Goal: Check status: Check status

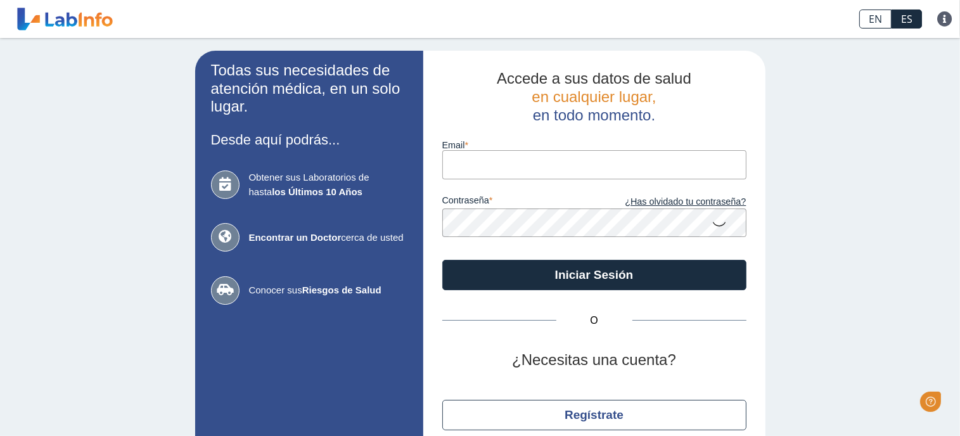
click at [464, 160] on input "email" at bounding box center [594, 164] width 304 height 29
type input "[EMAIL_ADDRESS][DOMAIN_NAME]"
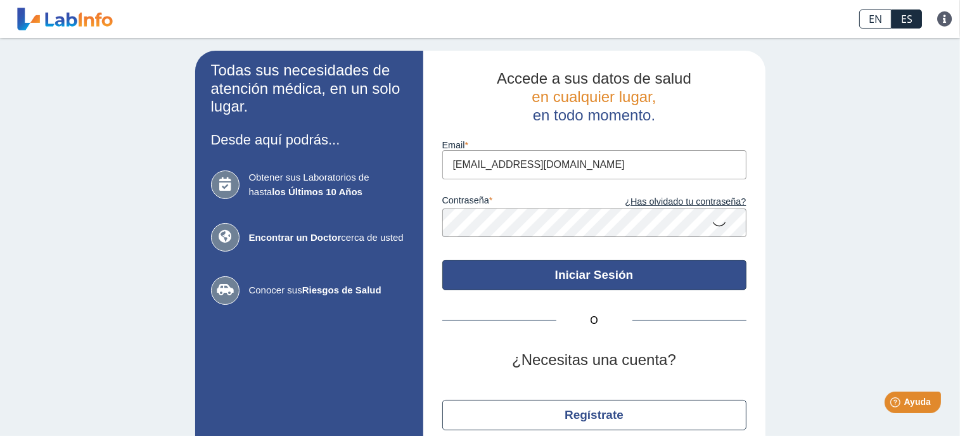
click at [474, 269] on button "Iniciar Sesión" at bounding box center [594, 275] width 304 height 30
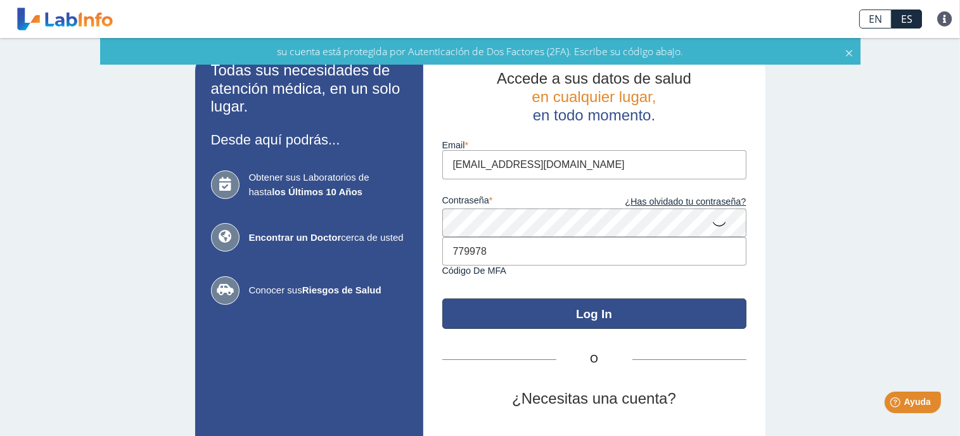
type input "779978"
click at [492, 314] on button "Log In" at bounding box center [594, 313] width 304 height 30
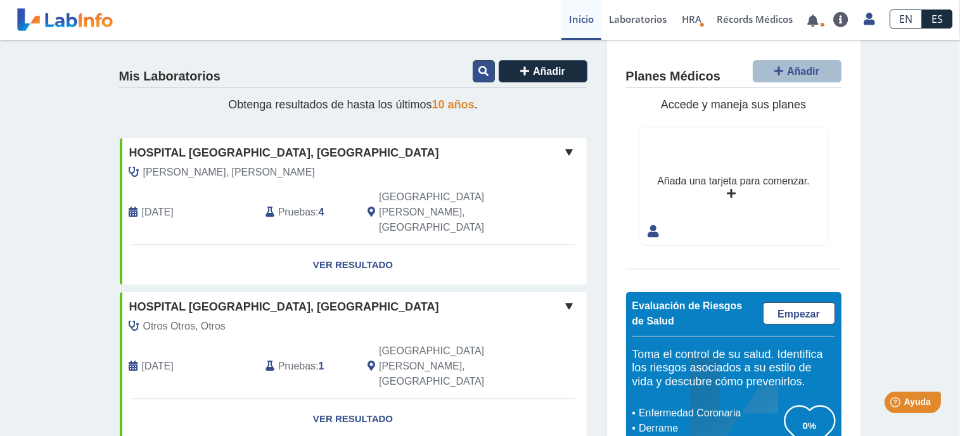
click at [478, 68] on icon at bounding box center [483, 71] width 10 height 10
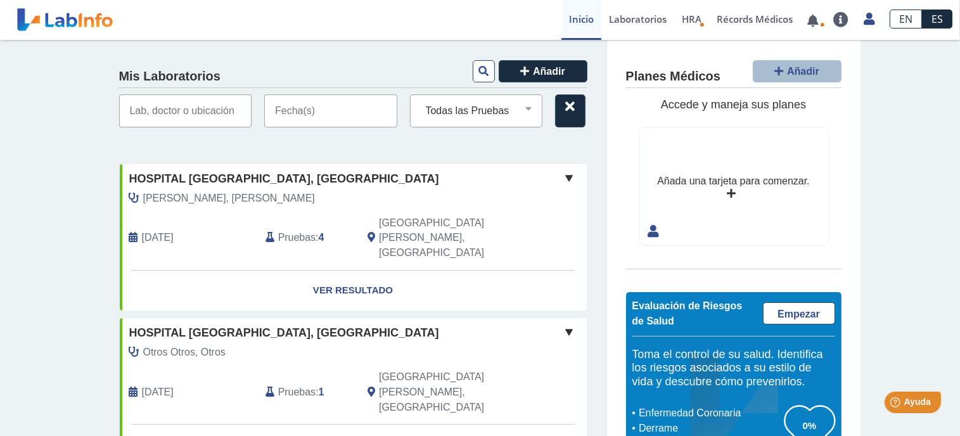
click at [319, 108] on input "text" at bounding box center [330, 110] width 133 height 33
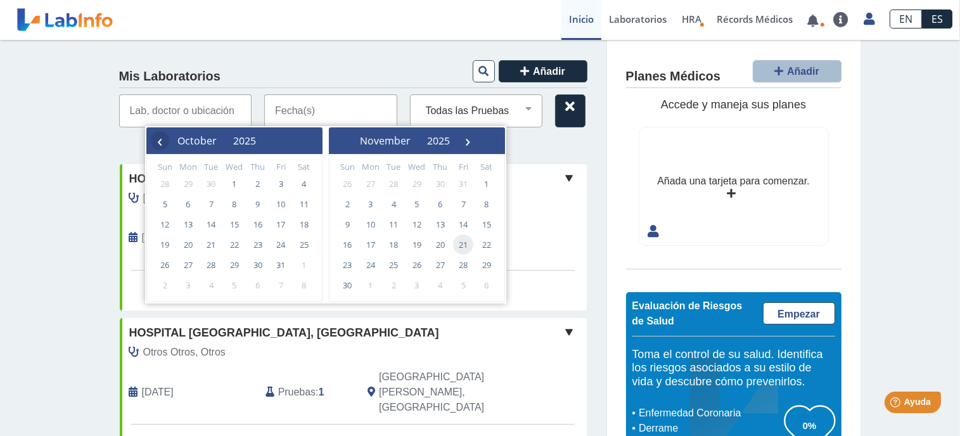
click at [157, 143] on span "‹" at bounding box center [159, 140] width 19 height 19
click at [191, 263] on span "29" at bounding box center [188, 265] width 20 height 20
type input "[DATE] - [DATE]"
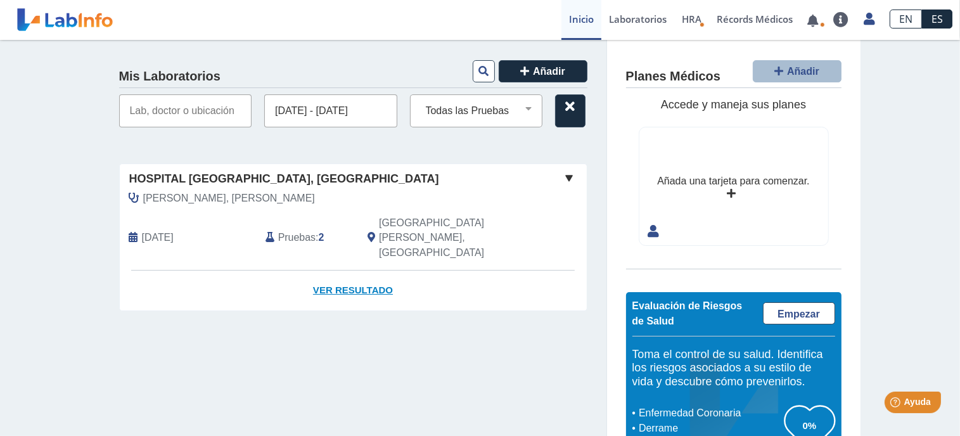
click at [191, 271] on link "Ver Resultado" at bounding box center [353, 291] width 467 height 40
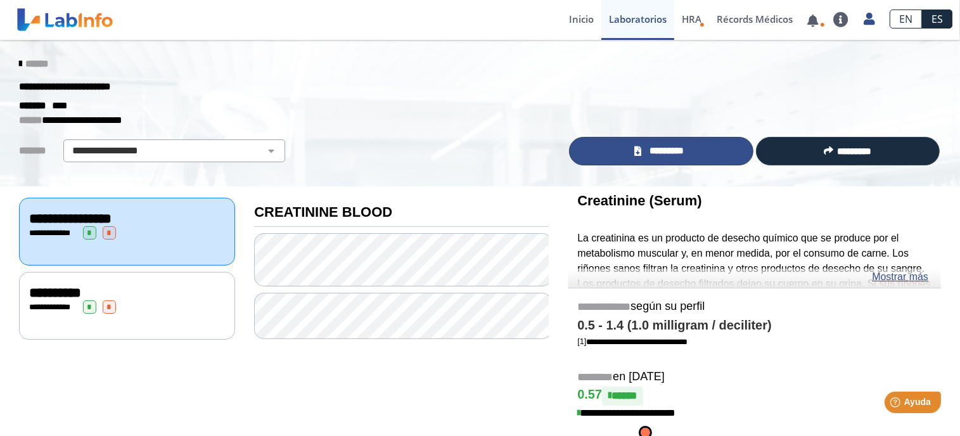
click at [651, 150] on span "*********" at bounding box center [666, 151] width 43 height 15
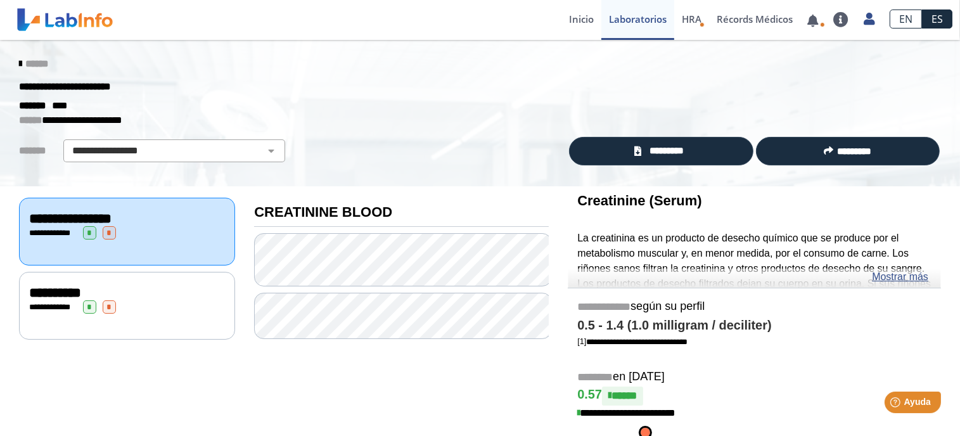
click at [143, 304] on div "**********" at bounding box center [127, 306] width 196 height 13
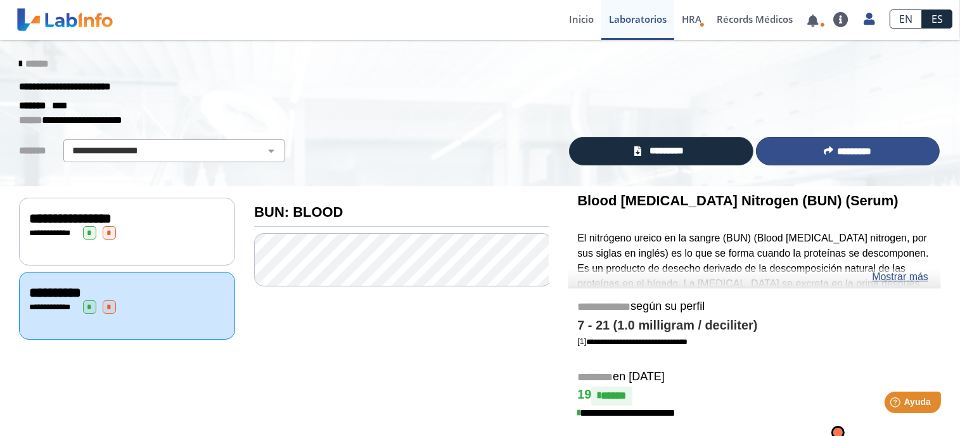
click at [837, 148] on span "*********" at bounding box center [854, 151] width 34 height 10
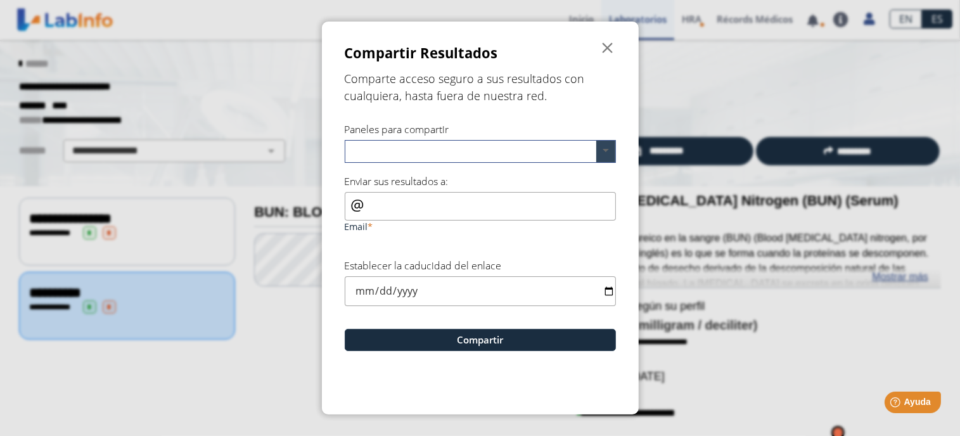
click at [611, 151] on span at bounding box center [605, 152] width 19 height 22
click at [563, 178] on div "CREATININE BLOOD" at bounding box center [480, 174] width 270 height 22
click at [545, 212] on input "email" at bounding box center [480, 206] width 271 height 29
click at [350, 203] on input "email" at bounding box center [480, 206] width 271 height 29
click at [348, 207] on input "email" at bounding box center [480, 206] width 271 height 29
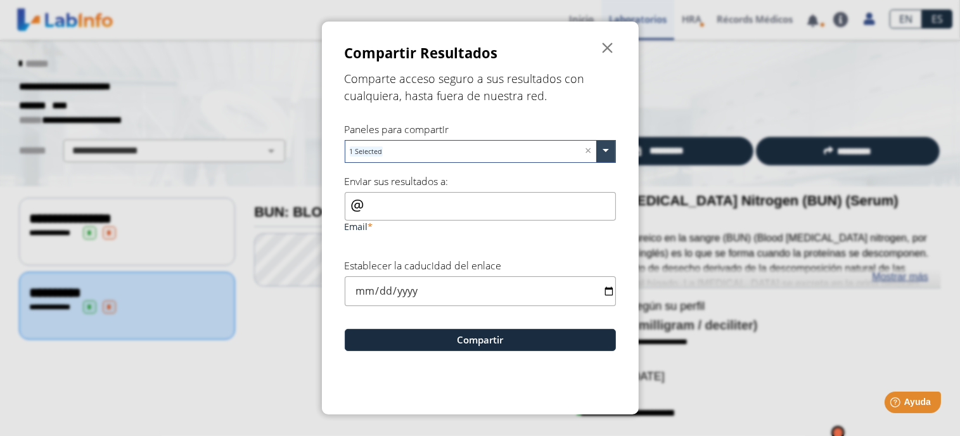
click at [348, 207] on input "email" at bounding box center [480, 206] width 271 height 29
type input "[EMAIL_ADDRESS][DOMAIN_NAME]"
click at [383, 290] on input "date" at bounding box center [480, 291] width 271 height 30
click at [607, 288] on input "date" at bounding box center [480, 291] width 271 height 30
type input "[DATE]"
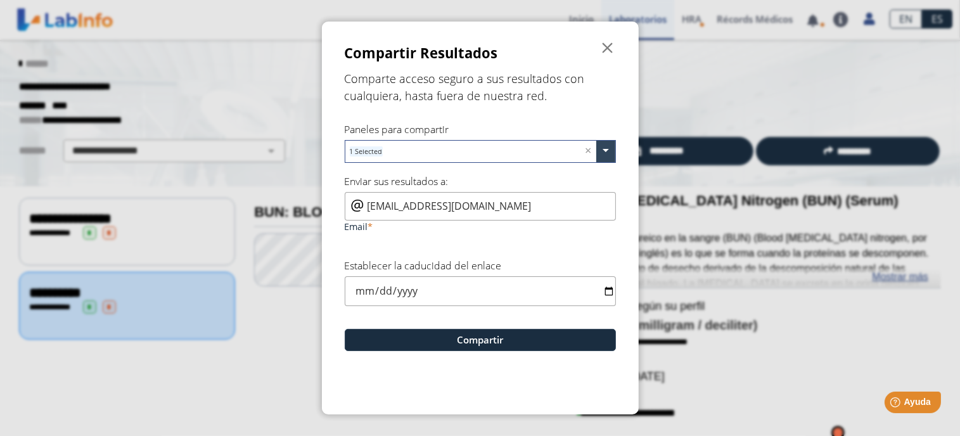
click at [367, 205] on input "[EMAIL_ADDRESS][DOMAIN_NAME]" at bounding box center [480, 206] width 271 height 29
click at [603, 46] on span "" at bounding box center [608, 48] width 15 height 15
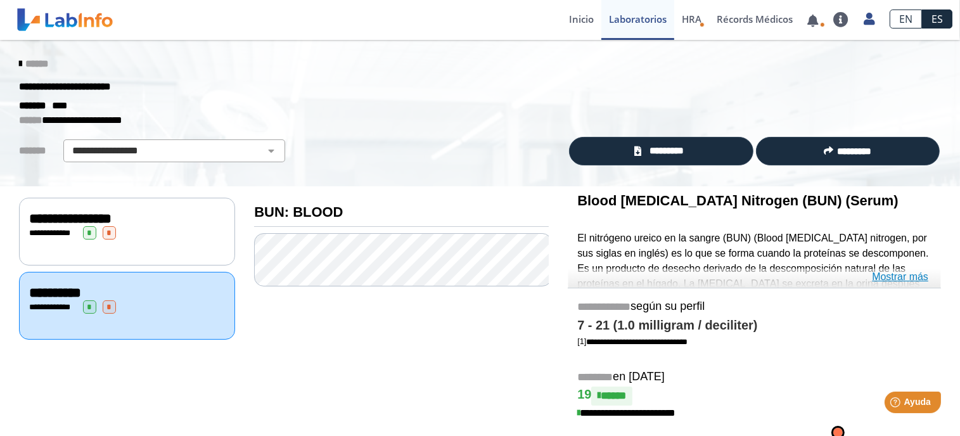
click at [883, 275] on link "Mostrar más" at bounding box center [900, 276] width 56 height 15
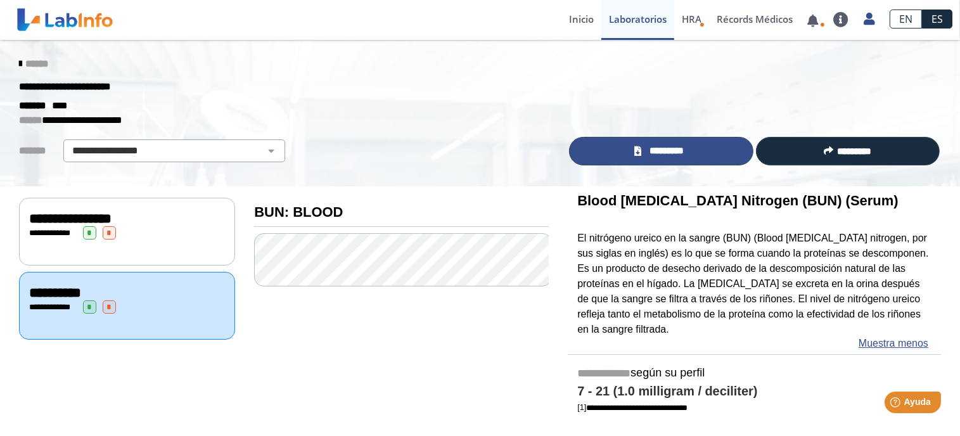
click at [692, 155] on link "*********" at bounding box center [661, 151] width 184 height 29
